Goal: Navigation & Orientation: Understand site structure

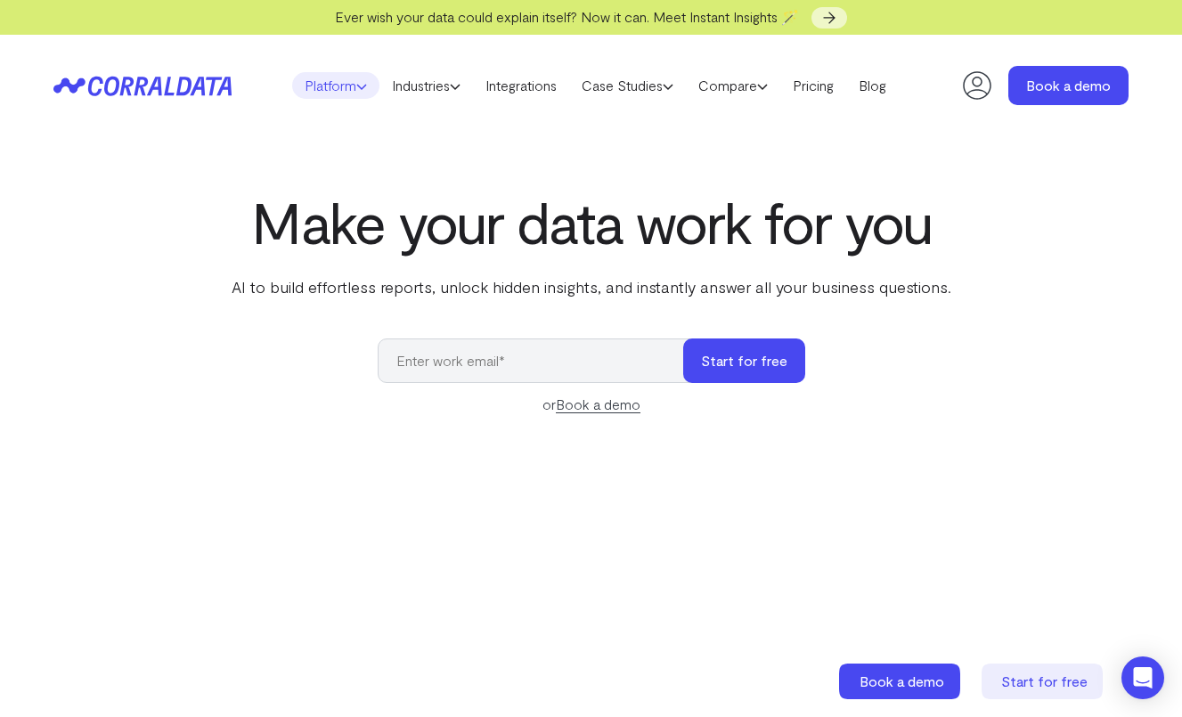
click at [348, 88] on link "Platform" at bounding box center [335, 85] width 87 height 27
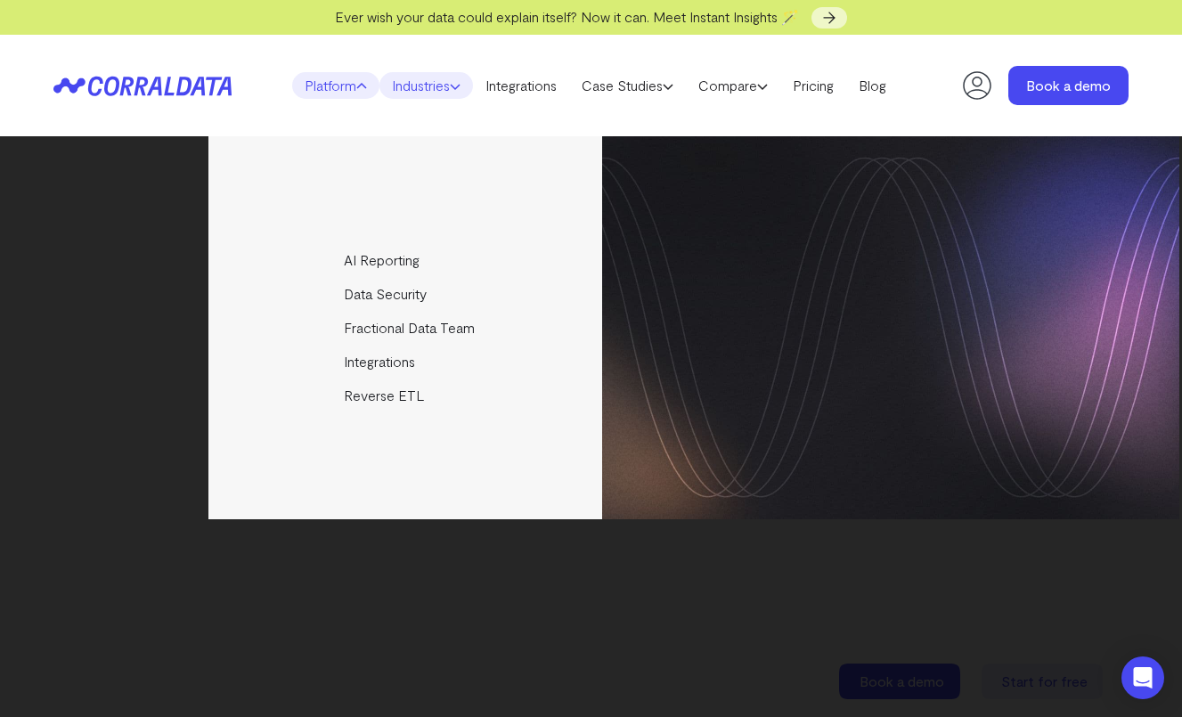
click at [423, 87] on link "Industries" at bounding box center [426, 85] width 94 height 27
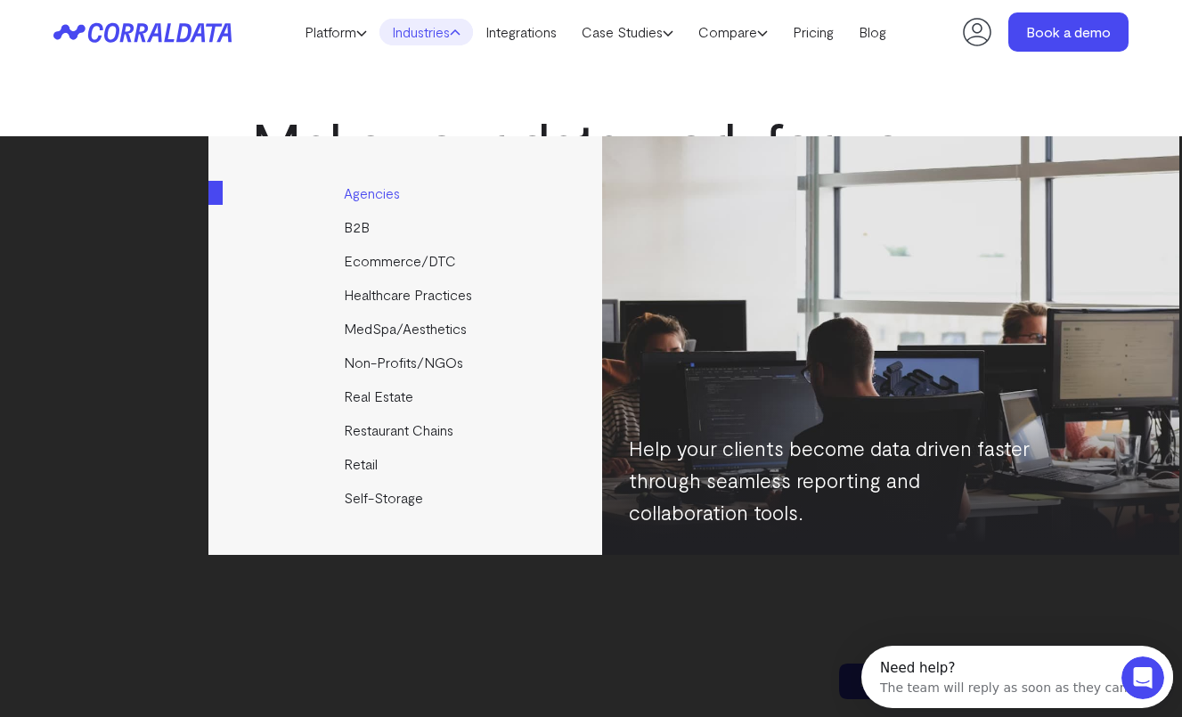
scroll to position [38, 0]
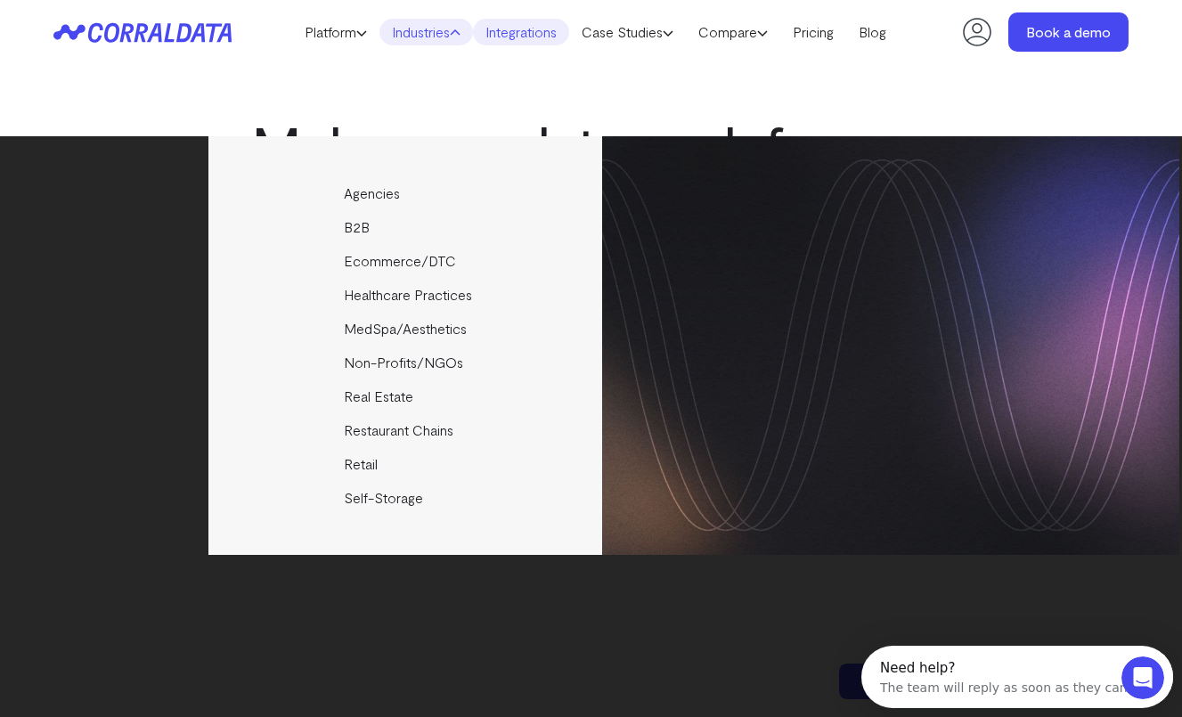
click at [532, 29] on link "Integrations" at bounding box center [521, 32] width 96 height 27
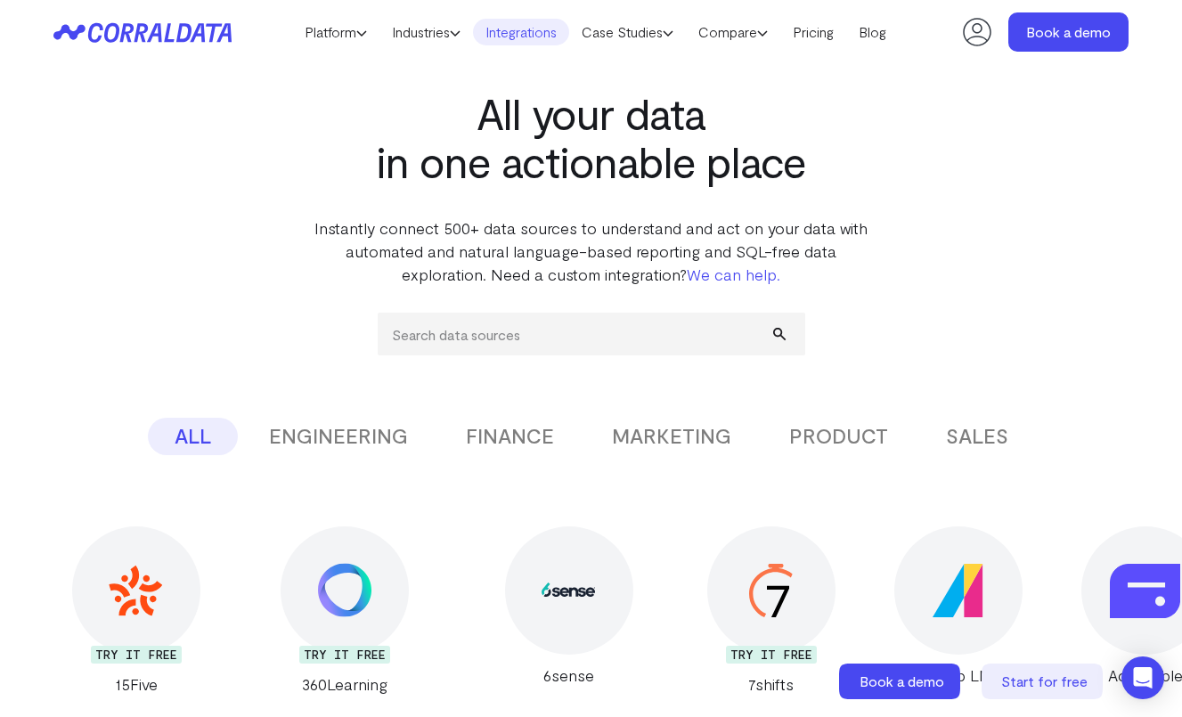
scroll to position [43, 0]
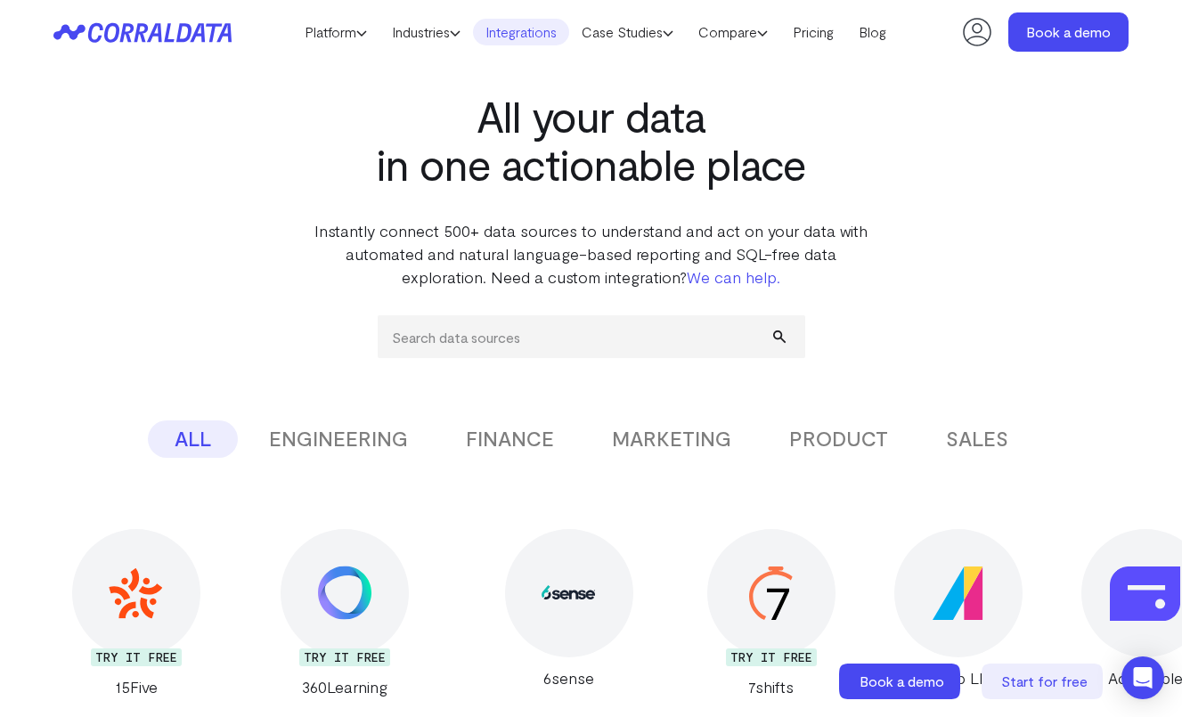
click at [217, 24] on icon at bounding box center [214, 32] width 16 height 19
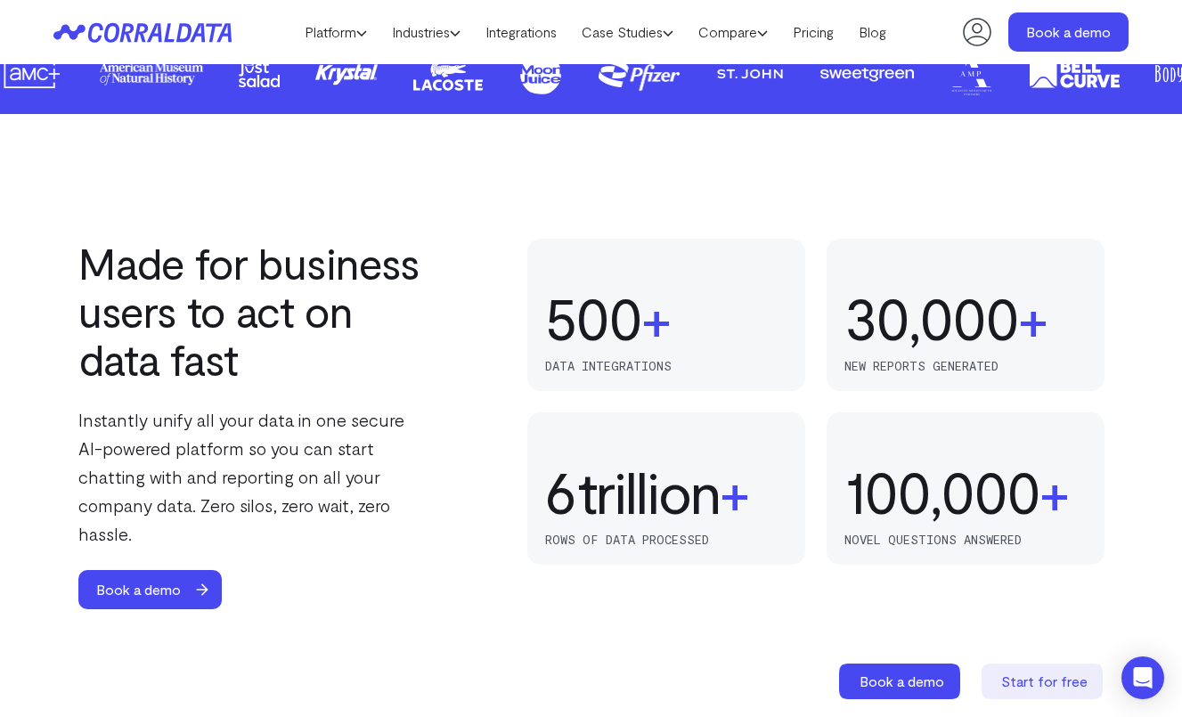
scroll to position [991, 0]
